Goal: Task Accomplishment & Management: Manage account settings

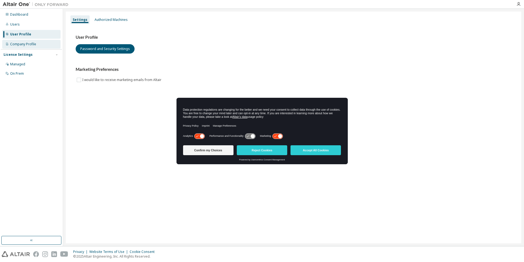
click at [29, 48] on div "Company Profile" at bounding box center [31, 44] width 58 height 9
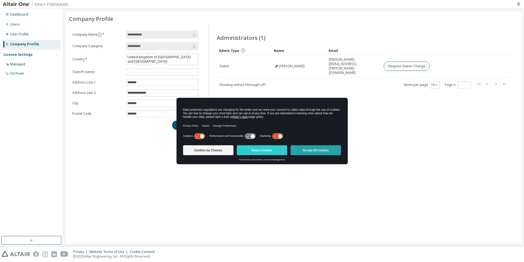
click at [315, 151] on button "Accept All Cookies" at bounding box center [316, 150] width 50 height 10
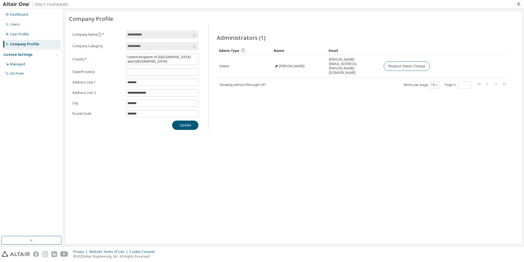
click at [298, 151] on div "**********" at bounding box center [294, 127] width 456 height 231
click at [19, 33] on div "User Profile" at bounding box center [19, 34] width 19 height 4
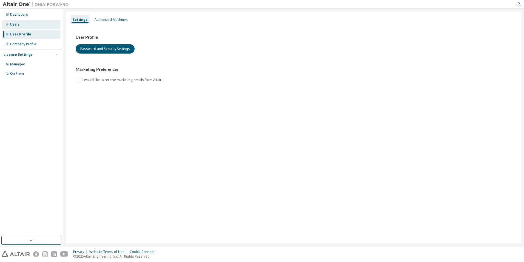
click at [16, 23] on div "Users" at bounding box center [15, 24] width 10 height 4
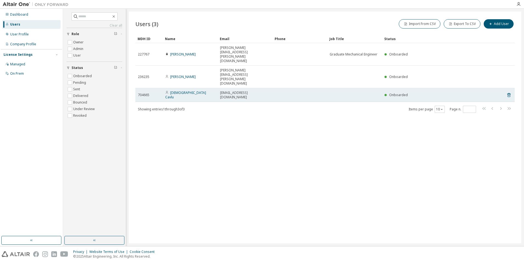
click at [192, 90] on div "[DEMOGRAPHIC_DATA] Cavlu" at bounding box center [190, 94] width 50 height 9
click at [183, 90] on link "[DEMOGRAPHIC_DATA] Cavlu" at bounding box center [185, 94] width 41 height 9
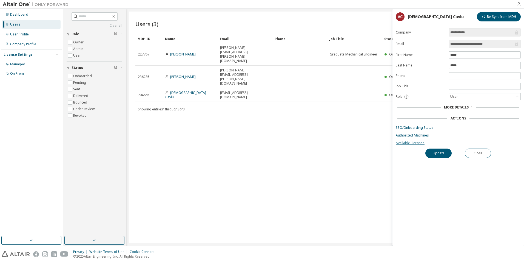
click at [415, 143] on link "Available Licenses" at bounding box center [458, 143] width 125 height 4
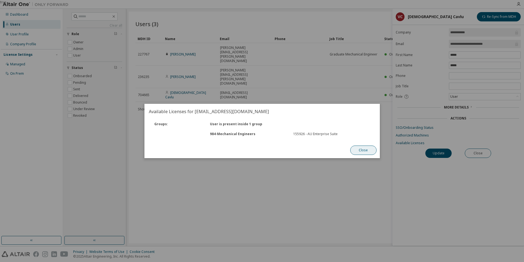
click at [368, 147] on button "Close" at bounding box center [363, 149] width 26 height 9
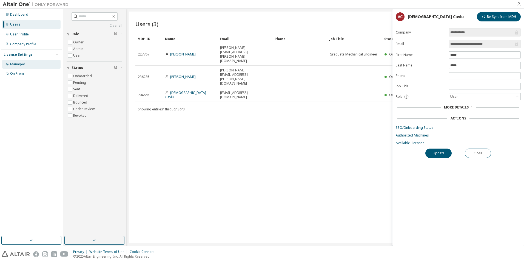
click at [19, 63] on div "Managed" at bounding box center [17, 64] width 15 height 4
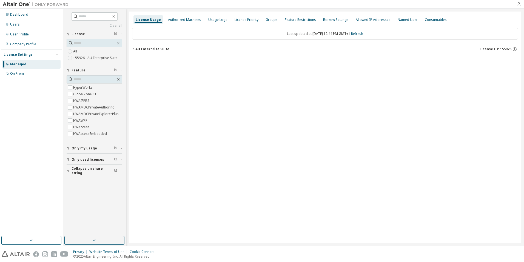
click at [135, 49] on icon "button" at bounding box center [133, 48] width 3 height 3
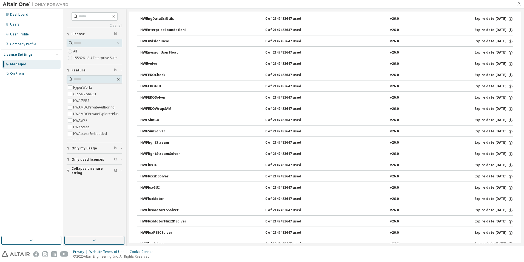
scroll to position [850, 0]
